Goal: Information Seeking & Learning: Learn about a topic

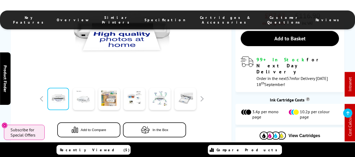
scroll to position [157, 0]
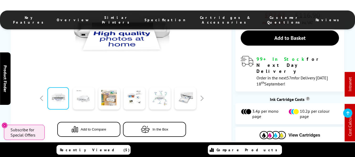
click at [162, 91] on link at bounding box center [160, 98] width 22 height 22
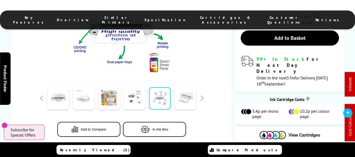
click at [179, 93] on link at bounding box center [185, 98] width 22 height 22
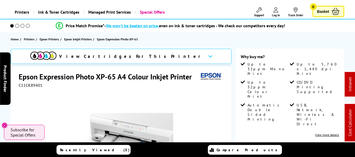
scroll to position [0, 0]
